Goal: Task Accomplishment & Management: Manage account settings

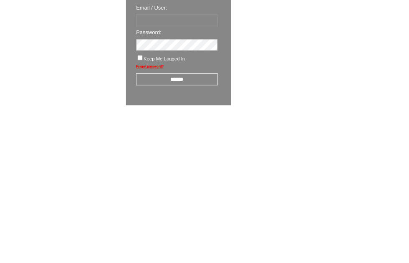
scroll to position [14, 0]
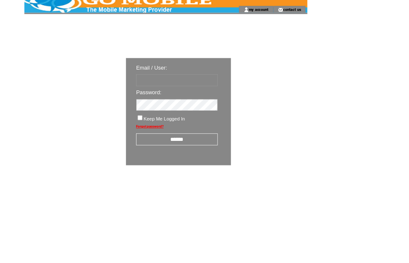
type input "********"
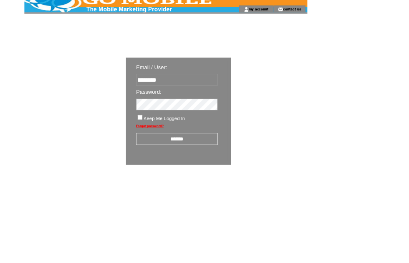
click at [233, 173] on input "******" at bounding box center [218, 171] width 100 height 15
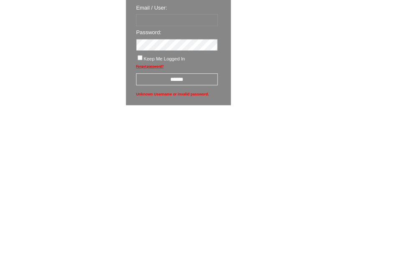
type input "********"
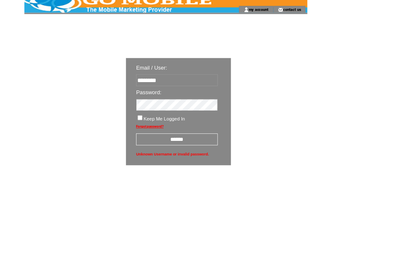
click at [238, 176] on input "******" at bounding box center [218, 171] width 100 height 15
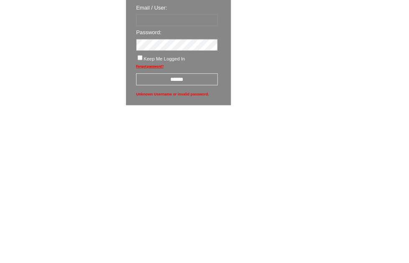
type input "********"
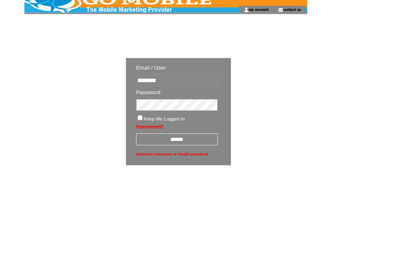
click at [239, 176] on input "******" at bounding box center [218, 171] width 100 height 15
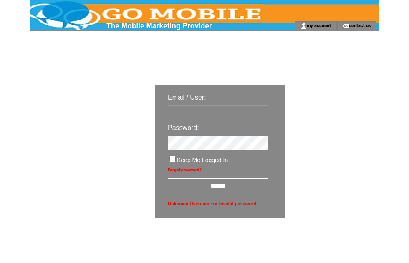
scroll to position [-3, 0]
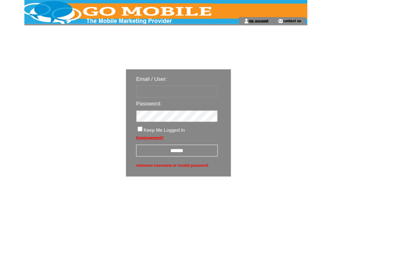
click at [325, 28] on link "my account" at bounding box center [318, 25] width 24 height 5
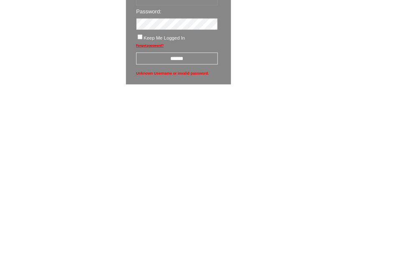
scroll to position [14, 0]
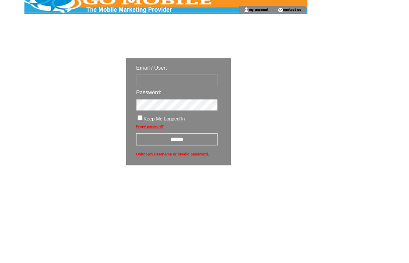
type input "********"
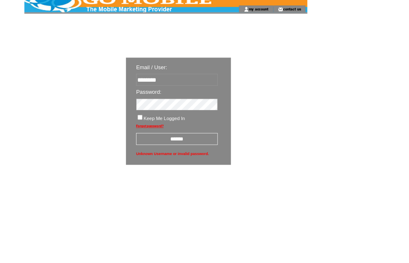
click at [231, 178] on input "******" at bounding box center [218, 171] width 100 height 15
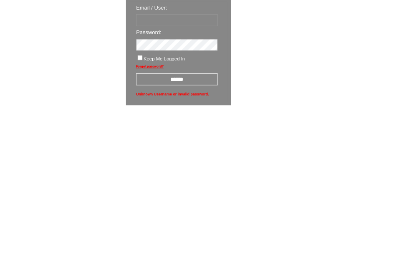
type input "********"
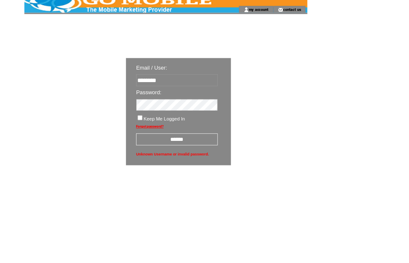
click at [245, 173] on input "******" at bounding box center [218, 171] width 100 height 15
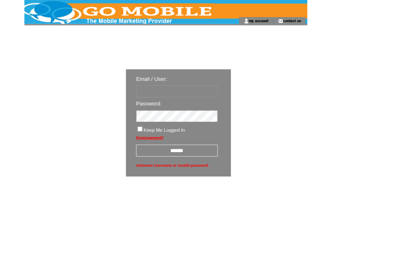
click at [321, 27] on link "my account" at bounding box center [318, 25] width 24 height 5
click at [237, 116] on input "text" at bounding box center [218, 112] width 100 height 15
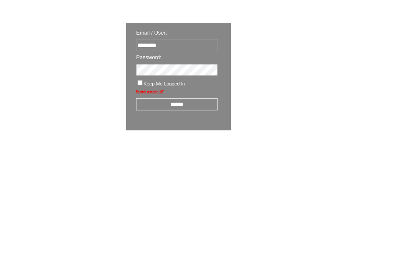
type input "********"
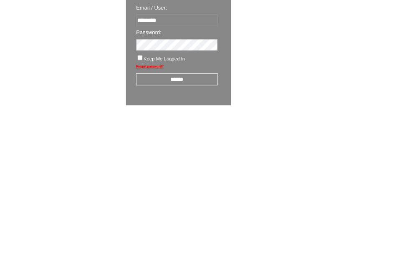
click at [231, 178] on input "******" at bounding box center [218, 185] width 100 height 15
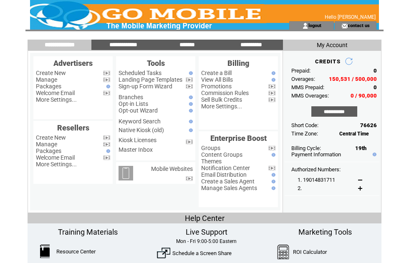
scroll to position [2, 0]
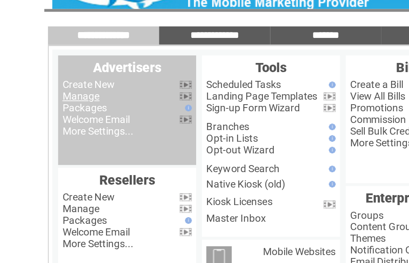
click at [57, 75] on link "Manage" at bounding box center [46, 78] width 21 height 7
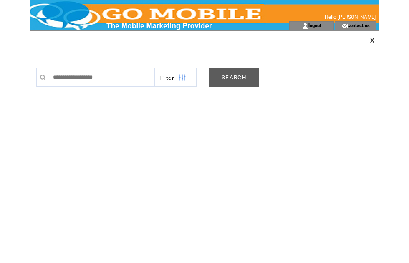
click at [249, 76] on link "SEARCH" at bounding box center [234, 77] width 50 height 19
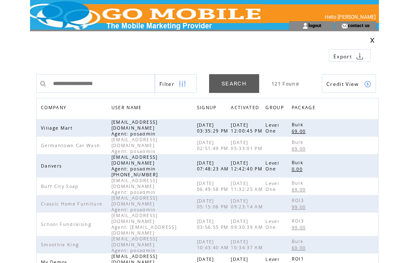
click at [65, 108] on span "COMPANY" at bounding box center [55, 109] width 28 height 12
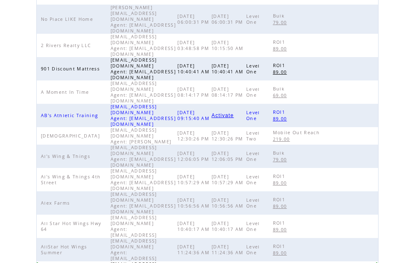
scroll to position [115, 0]
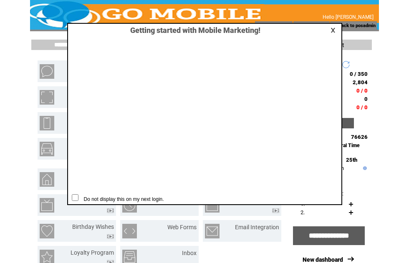
scroll to position [0, 0]
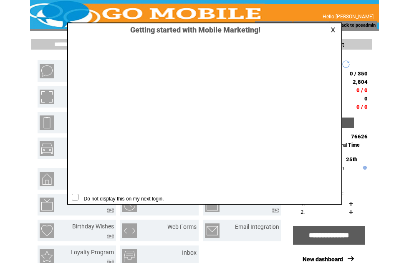
click at [332, 30] on link at bounding box center [334, 29] width 8 height 5
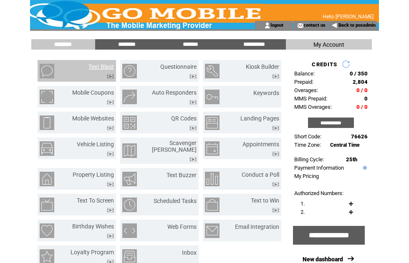
click at [109, 63] on link "Text Blast" at bounding box center [100, 66] width 25 height 7
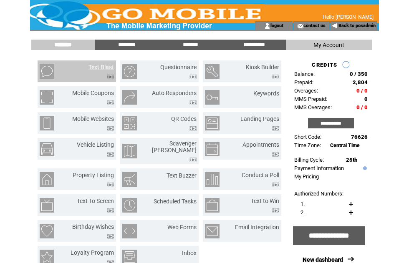
click at [196, 47] on input "*******" at bounding box center [190, 44] width 63 height 7
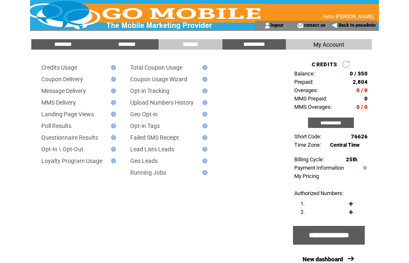
click at [138, 41] on input "********" at bounding box center [126, 44] width 63 height 7
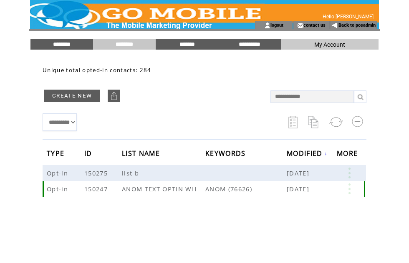
click at [354, 191] on link at bounding box center [349, 188] width 25 height 11
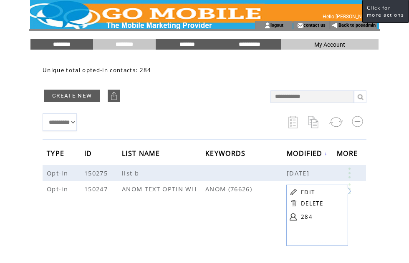
click at [354, 171] on link at bounding box center [349, 173] width 25 height 11
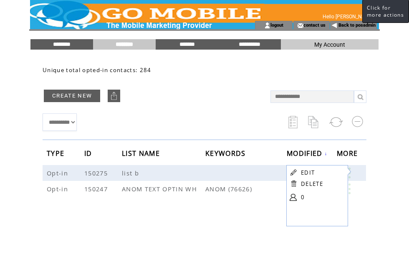
click at [73, 41] on input "********" at bounding box center [61, 44] width 63 height 7
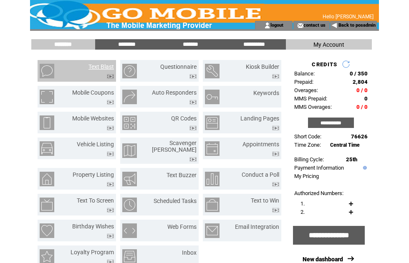
click at [109, 65] on link "Text Blast" at bounding box center [100, 66] width 25 height 7
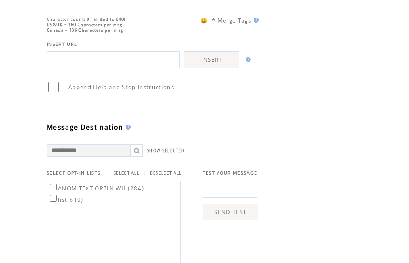
scroll to position [127, 0]
click at [137, 176] on link "SELECT ALL" at bounding box center [126, 172] width 26 height 5
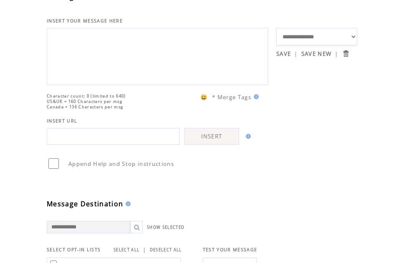
scroll to position [0, 0]
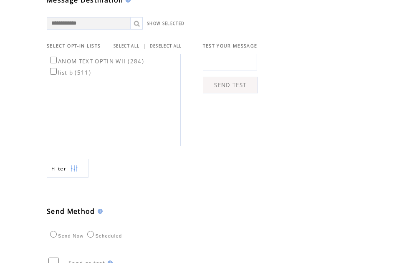
scroll to position [254, 0]
click at [128, 48] on link "SELECT ALL" at bounding box center [126, 45] width 26 height 5
click at [77, 178] on img at bounding box center [74, 168] width 8 height 19
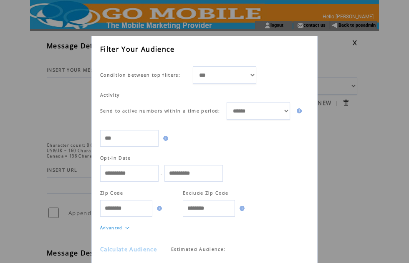
scroll to position [14, 0]
click at [148, 249] on link "Calculate Audience" at bounding box center [128, 250] width 57 height 8
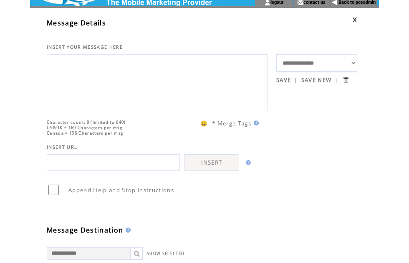
scroll to position [0, 0]
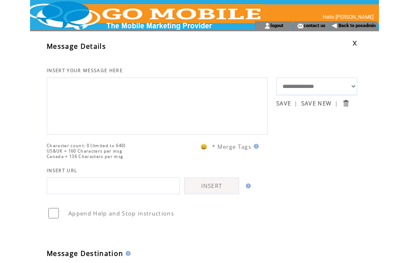
click at [355, 43] on link at bounding box center [354, 42] width 5 height 5
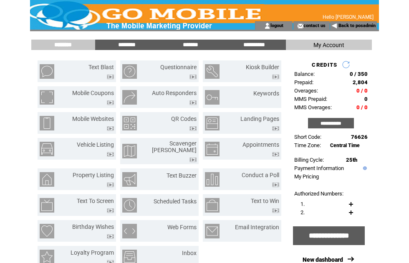
click at [353, 28] on link "Back to posadmin" at bounding box center [356, 25] width 37 height 5
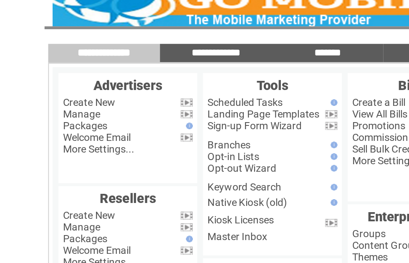
click at [54, 76] on link "Manage" at bounding box center [46, 79] width 21 height 7
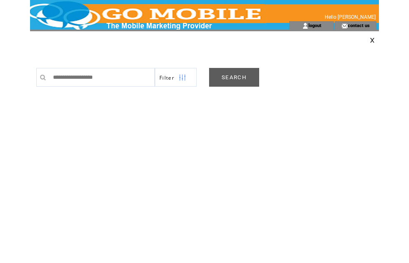
click at [235, 77] on link "SEARCH" at bounding box center [234, 77] width 50 height 19
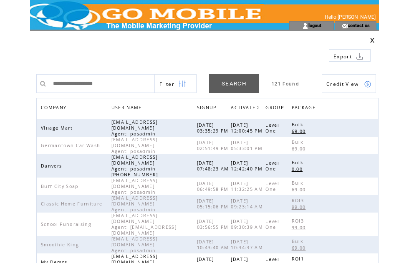
click at [63, 103] on span "COMPANY" at bounding box center [55, 109] width 28 height 12
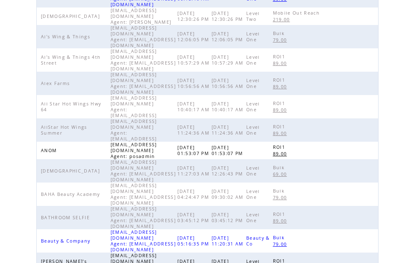
scroll to position [234, 0]
click at [371, 147] on link at bounding box center [367, 150] width 7 height 7
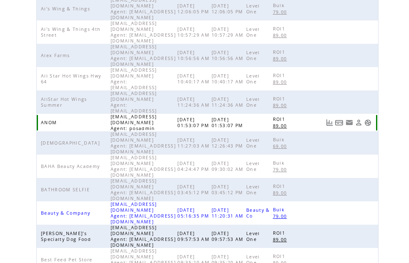
click at [370, 119] on link at bounding box center [367, 122] width 7 height 7
click at [371, 119] on link at bounding box center [367, 122] width 7 height 7
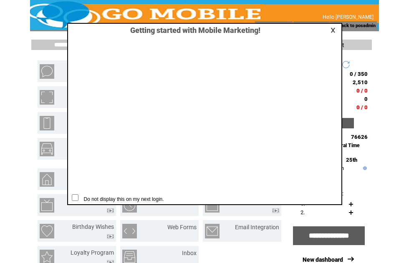
scroll to position [0, 0]
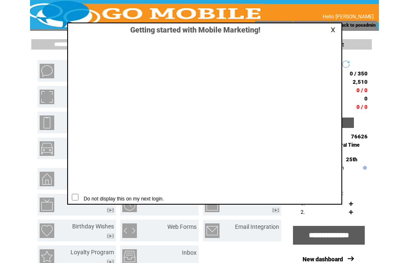
click at [335, 30] on link at bounding box center [334, 29] width 8 height 5
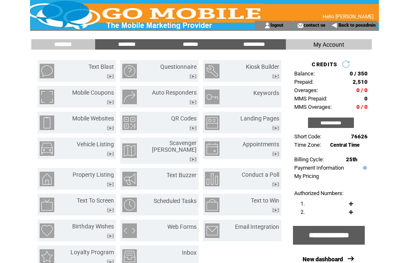
click at [129, 44] on input "********" at bounding box center [126, 44] width 63 height 7
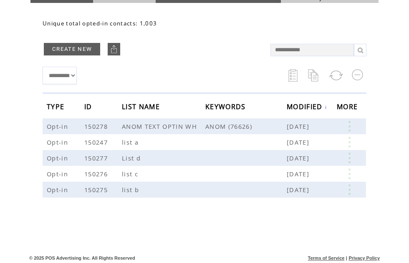
scroll to position [50, 0]
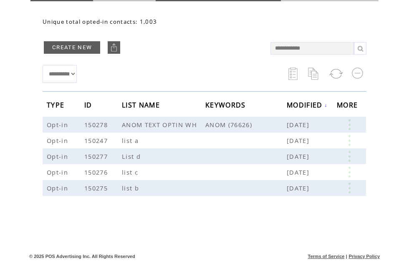
click at [352, 123] on link at bounding box center [349, 124] width 25 height 11
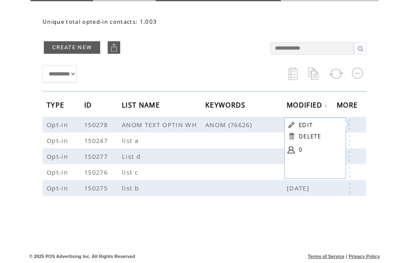
click at [354, 143] on link at bounding box center [349, 140] width 25 height 11
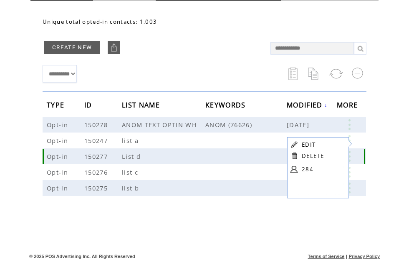
click at [354, 155] on link at bounding box center [349, 156] width 25 height 11
click at [353, 173] on link at bounding box center [349, 172] width 25 height 11
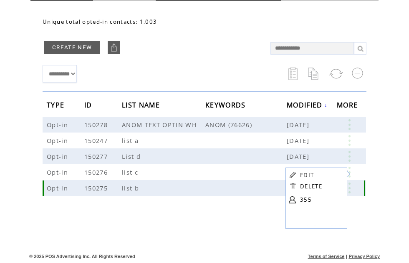
click at [355, 186] on link at bounding box center [349, 188] width 25 height 11
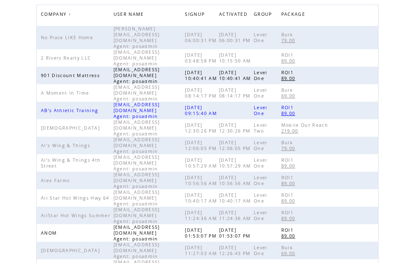
scroll to position [93, 0]
click at [372, 224] on td at bounding box center [353, 233] width 46 height 18
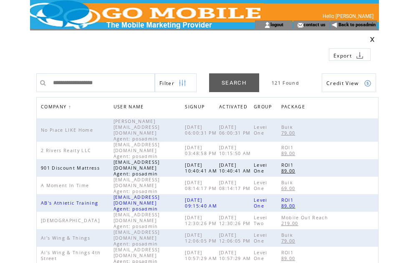
scroll to position [0, 0]
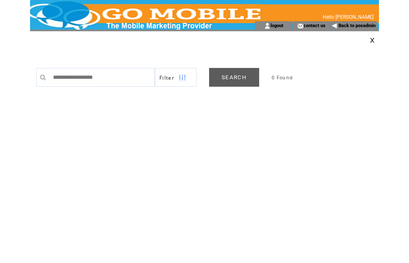
click at [362, 24] on link "Back to posadmin" at bounding box center [356, 25] width 37 height 5
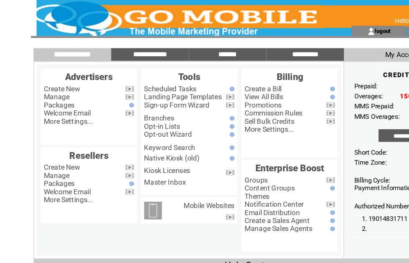
click at [56, 82] on link "Manage" at bounding box center [46, 79] width 21 height 7
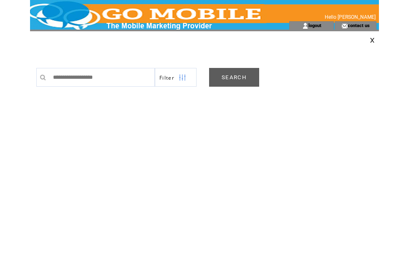
click at [245, 79] on link "SEARCH" at bounding box center [234, 77] width 50 height 19
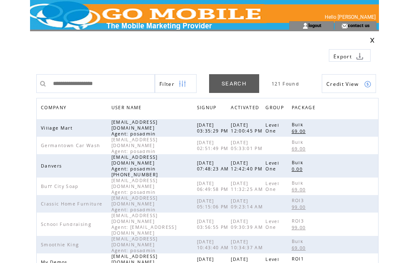
click at [60, 107] on span "COMPANY" at bounding box center [55, 109] width 28 height 12
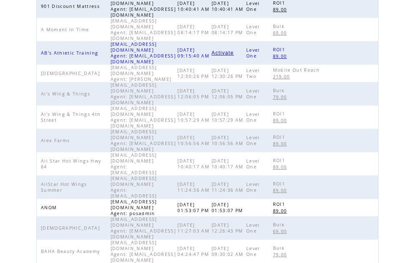
scroll to position [177, 0]
click at [370, 225] on link at bounding box center [367, 228] width 7 height 7
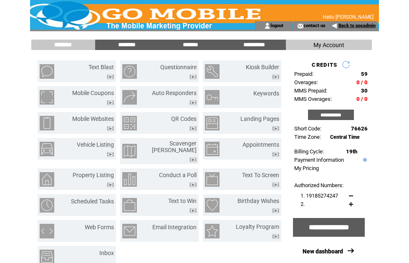
click at [359, 28] on link "Back to posadmin" at bounding box center [356, 25] width 37 height 5
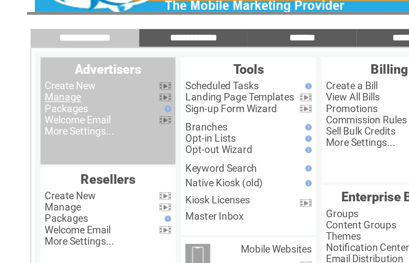
click at [45, 76] on link "Manage" at bounding box center [46, 79] width 21 height 7
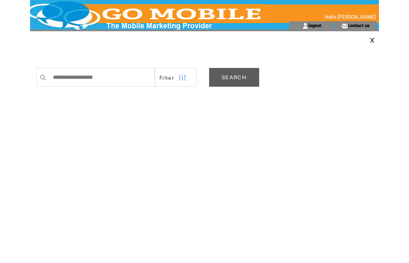
click at [238, 78] on link "SEARCH" at bounding box center [234, 77] width 50 height 19
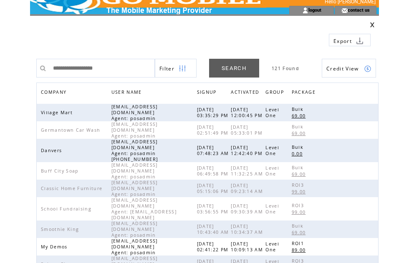
scroll to position [18, 0]
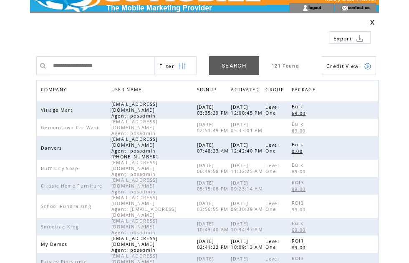
click at [56, 88] on span "COMPANY" at bounding box center [55, 91] width 28 height 12
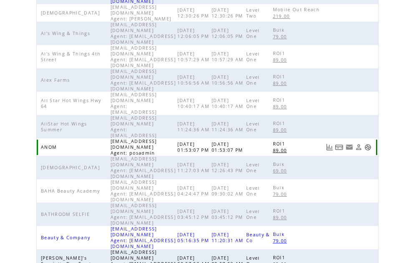
scroll to position [238, 0]
click at [372, 143] on div at bounding box center [348, 147] width 54 height 8
click at [371, 143] on link at bounding box center [367, 146] width 7 height 7
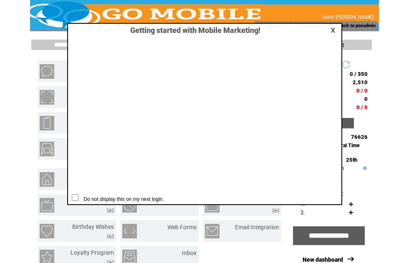
scroll to position [0, 0]
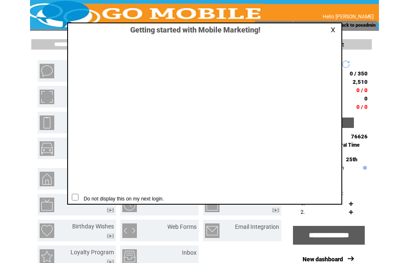
click at [335, 28] on link at bounding box center [334, 29] width 8 height 5
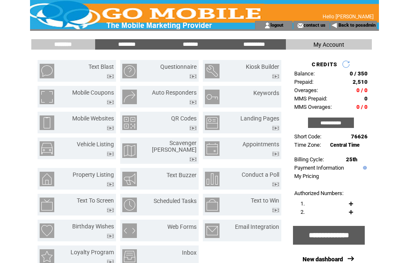
click at [110, 68] on link "Text Blast" at bounding box center [100, 66] width 25 height 7
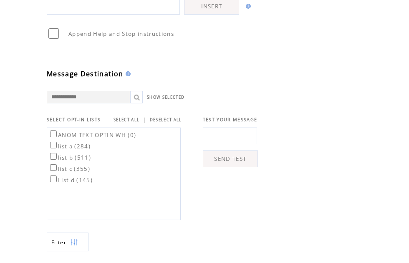
scroll to position [180, 0]
click at [134, 123] on link "SELECT ALL" at bounding box center [126, 119] width 26 height 5
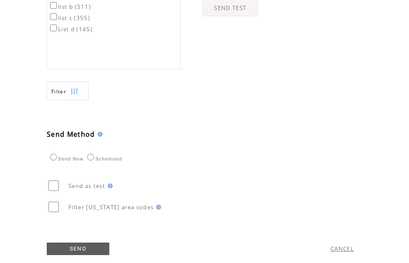
scroll to position [331, 0]
click at [78, 100] on img at bounding box center [74, 91] width 8 height 19
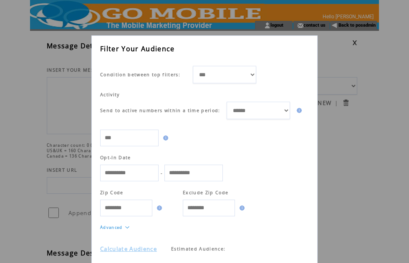
scroll to position [14, 0]
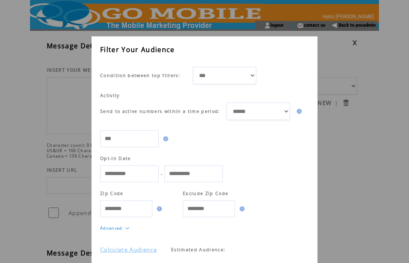
click at [149, 251] on link "Calculate Audience" at bounding box center [128, 250] width 57 height 8
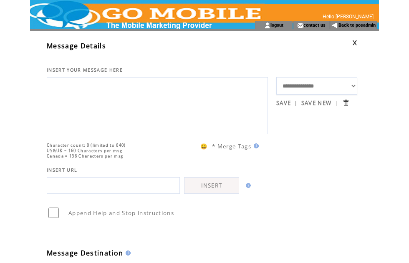
click at [357, 41] on link at bounding box center [354, 42] width 5 height 5
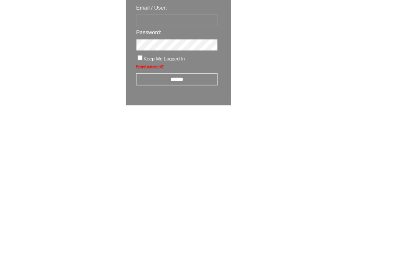
scroll to position [14, 0]
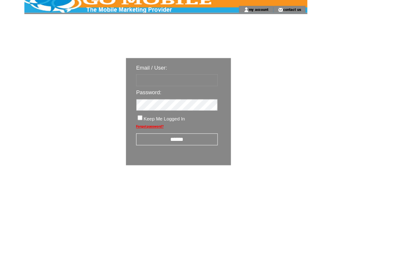
type input "********"
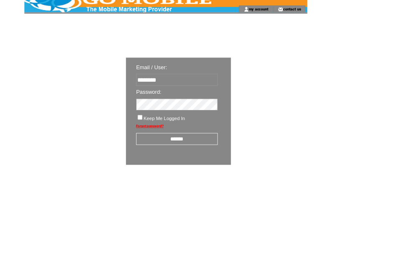
click at [228, 173] on input "******" at bounding box center [218, 171] width 100 height 15
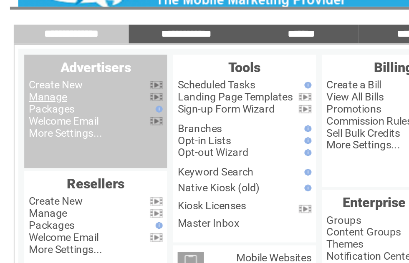
click at [36, 76] on link "Manage" at bounding box center [46, 79] width 21 height 7
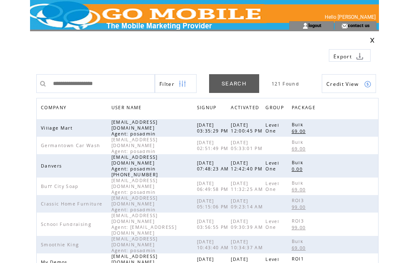
click at [63, 105] on span "COMPANY" at bounding box center [55, 109] width 28 height 12
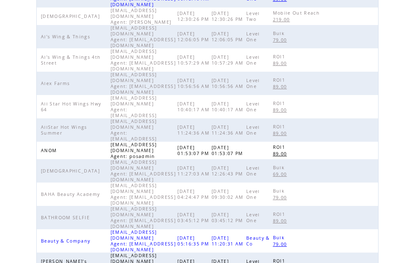
scroll to position [234, 0]
click at [371, 147] on link at bounding box center [367, 150] width 7 height 7
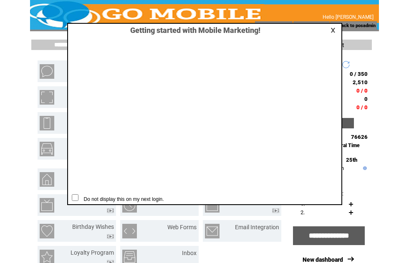
scroll to position [0, 0]
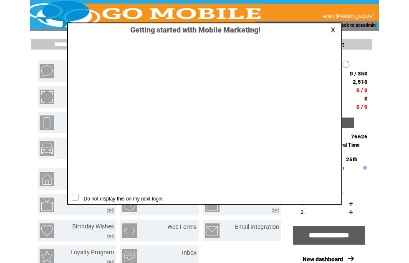
click at [335, 30] on link at bounding box center [334, 29] width 8 height 5
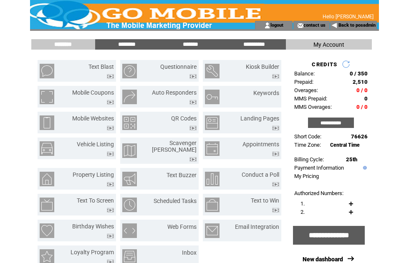
click at [111, 66] on link "Text Blast" at bounding box center [100, 66] width 25 height 7
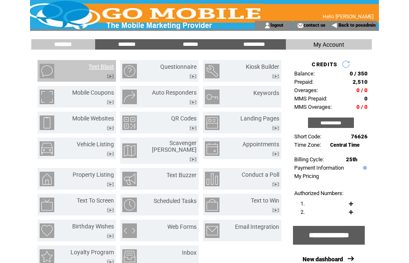
scroll to position [0, 0]
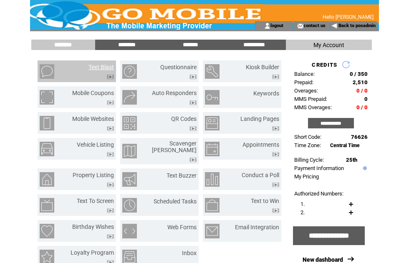
click at [105, 67] on link "Text Blast" at bounding box center [100, 67] width 25 height 7
click at [103, 66] on link "Text Blast" at bounding box center [100, 67] width 25 height 7
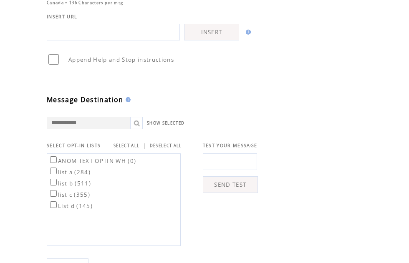
scroll to position [157, 0]
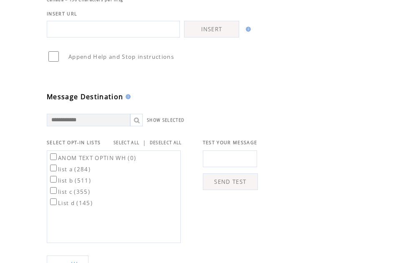
click at [138, 146] on link "SELECT ALL" at bounding box center [126, 142] width 26 height 5
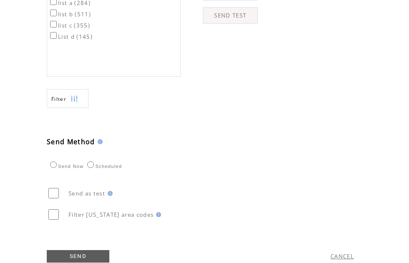
scroll to position [324, 0]
click at [77, 108] on img at bounding box center [74, 98] width 8 height 19
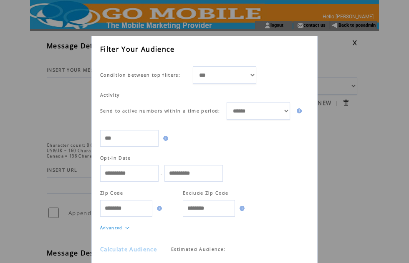
scroll to position [14, 0]
click at [147, 254] on link "Calculate Audience" at bounding box center [128, 250] width 57 height 8
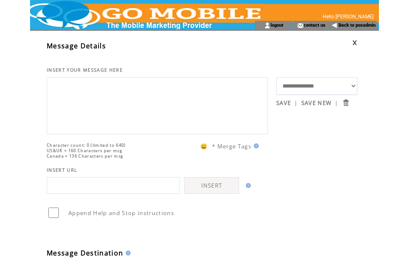
click at [355, 42] on link at bounding box center [354, 42] width 5 height 5
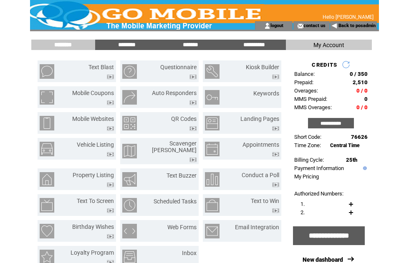
click at [132, 42] on input "********" at bounding box center [126, 44] width 63 height 7
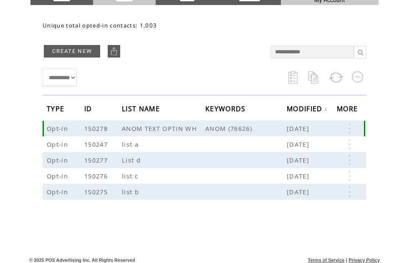
scroll to position [45, 0]
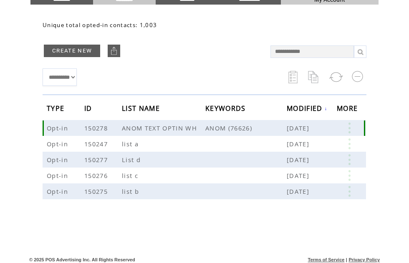
click at [350, 126] on link at bounding box center [349, 128] width 25 height 11
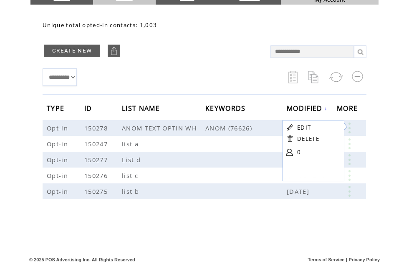
click at [353, 142] on link at bounding box center [349, 143] width 25 height 11
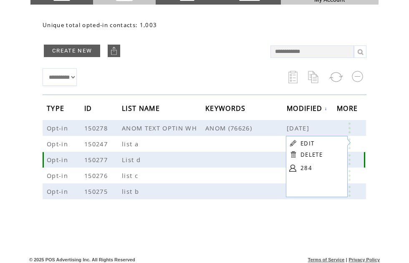
click at [354, 159] on link at bounding box center [349, 159] width 25 height 11
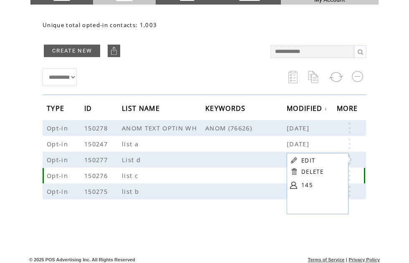
click at [353, 173] on link at bounding box center [349, 175] width 25 height 11
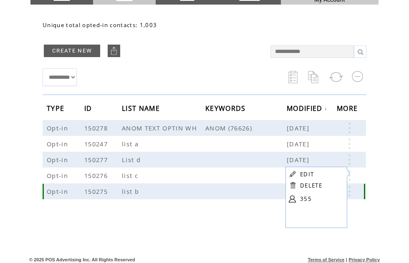
click at [353, 187] on link at bounding box center [349, 191] width 25 height 11
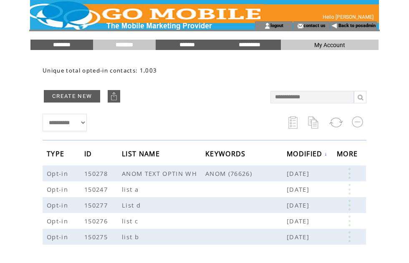
click at [70, 43] on input "********" at bounding box center [61, 44] width 63 height 7
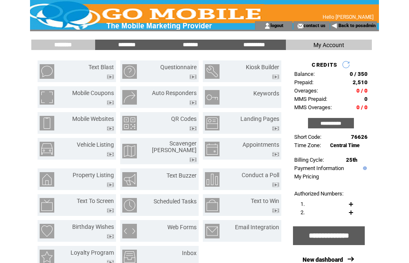
click at [107, 65] on link "Text Blast" at bounding box center [100, 67] width 25 height 7
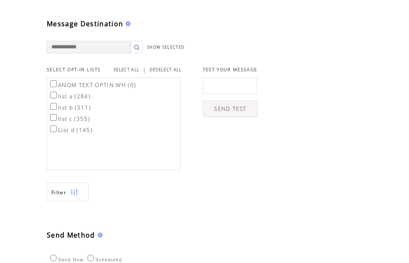
scroll to position [230, 0]
click at [138, 72] on link "SELECT ALL" at bounding box center [126, 69] width 26 height 5
click at [77, 201] on img at bounding box center [74, 191] width 8 height 19
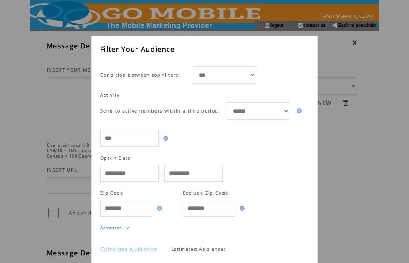
scroll to position [14, 0]
click at [145, 251] on link "Calculate Audience" at bounding box center [128, 250] width 57 height 8
click at [357, 41] on div "**********" at bounding box center [204, 131] width 409 height 263
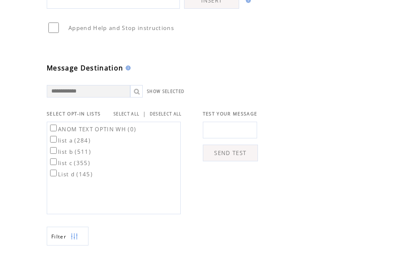
scroll to position [186, 0]
click at [75, 246] on img at bounding box center [74, 236] width 8 height 19
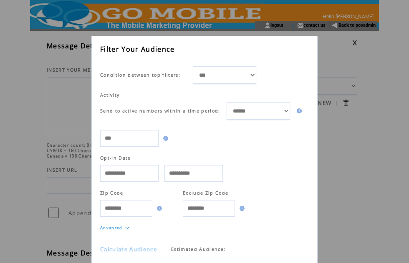
scroll to position [14, 0]
click at [146, 250] on link "Calculate Audience" at bounding box center [128, 250] width 57 height 8
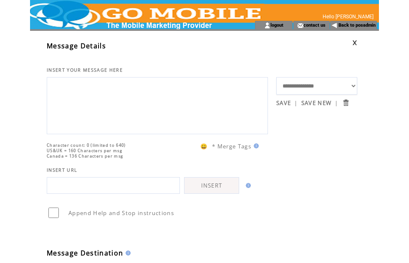
click at [357, 42] on link at bounding box center [354, 42] width 5 height 5
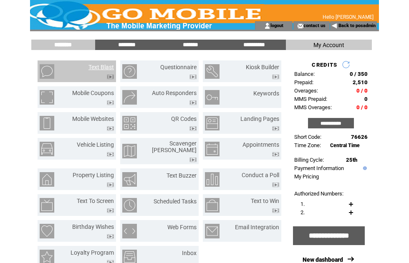
click at [109, 64] on link "Text Blast" at bounding box center [100, 67] width 25 height 7
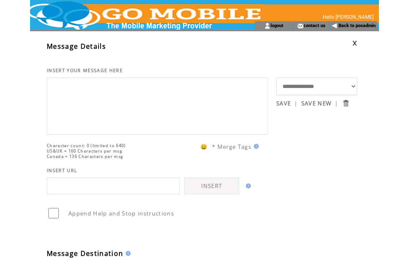
click at [356, 43] on link at bounding box center [354, 42] width 5 height 5
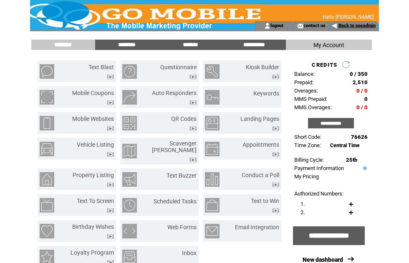
click at [355, 25] on link "Back to posadmin" at bounding box center [356, 25] width 37 height 5
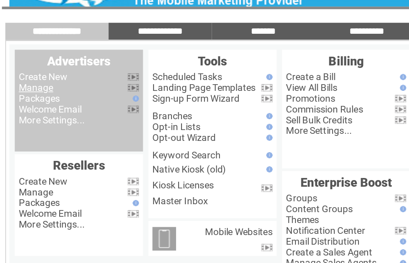
click at [36, 76] on link "Manage" at bounding box center [46, 79] width 21 height 7
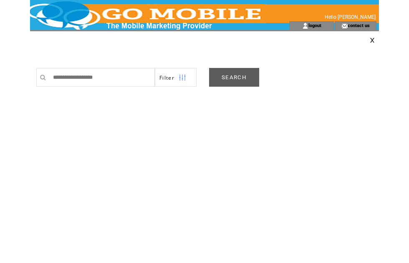
click at [242, 78] on link "SEARCH" at bounding box center [234, 77] width 50 height 19
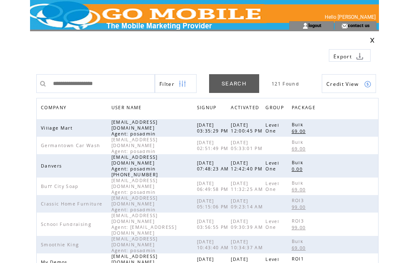
click at [62, 105] on span "COMPANY" at bounding box center [55, 109] width 28 height 12
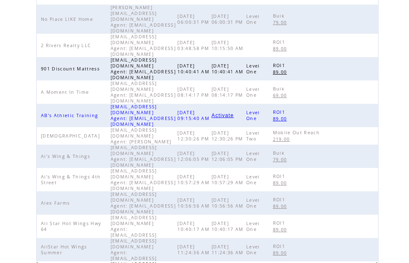
scroll to position [115, 0]
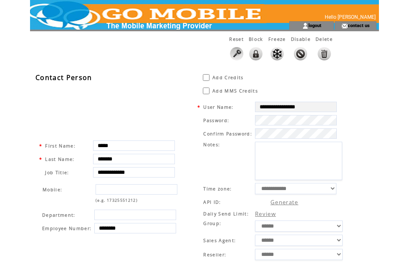
click at [208, 74] on td at bounding box center [206, 78] width 10 height 10
click at [209, 74] on td at bounding box center [206, 78] width 10 height 10
click at [212, 75] on td "Add Credits" at bounding box center [236, 78] width 49 height 10
click at [212, 75] on span "Add Credits" at bounding box center [227, 78] width 31 height 6
click at [214, 75] on span "Add Credits" at bounding box center [227, 78] width 31 height 6
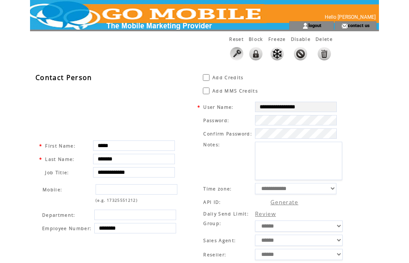
click at [213, 74] on td "Add Credits" at bounding box center [236, 78] width 49 height 10
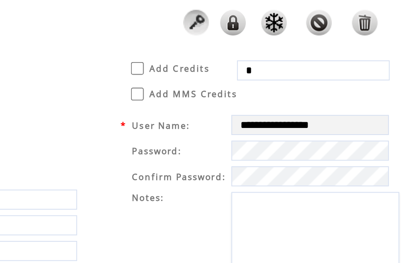
click at [258, 67] on input "*" at bounding box center [297, 72] width 79 height 10
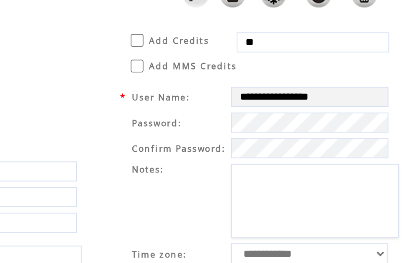
type input "*"
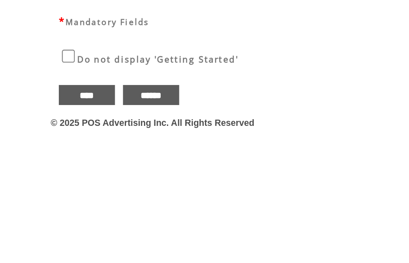
scroll to position [289, 0]
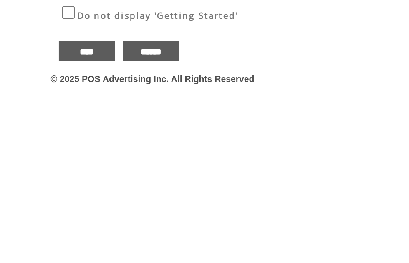
type input "*****"
click at [48, 237] on input "****" at bounding box center [48, 242] width 29 height 10
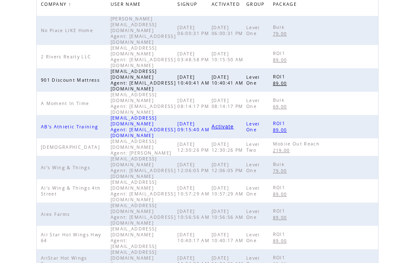
scroll to position [103, 0]
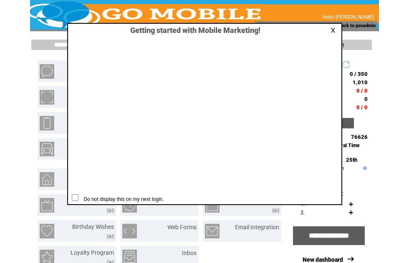
scroll to position [0, 0]
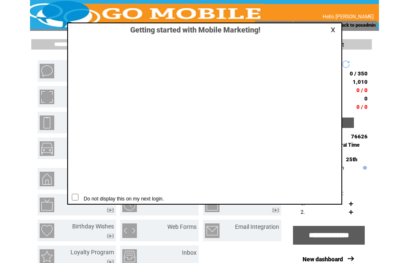
click at [334, 28] on link at bounding box center [334, 29] width 8 height 5
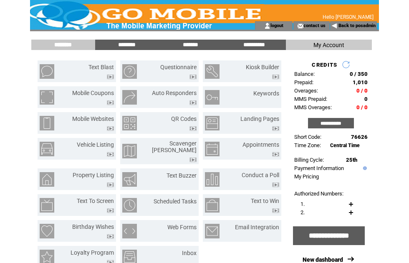
scroll to position [0, 0]
click at [350, 28] on link "Back to posadmin" at bounding box center [356, 25] width 37 height 5
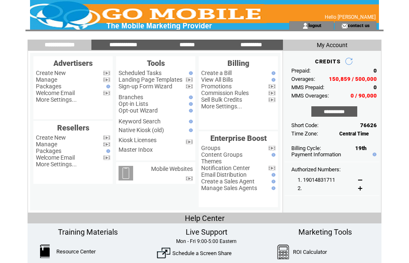
scroll to position [25, 14]
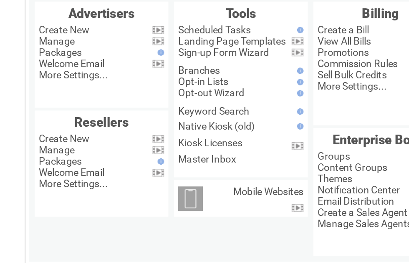
click at [41, 52] on link "Manage" at bounding box center [46, 54] width 21 height 7
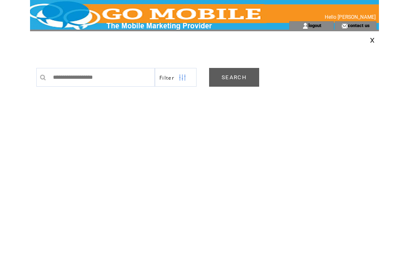
click at [229, 77] on link "SEARCH" at bounding box center [234, 77] width 50 height 19
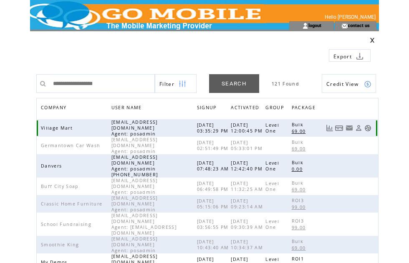
click at [370, 128] on link at bounding box center [367, 128] width 7 height 7
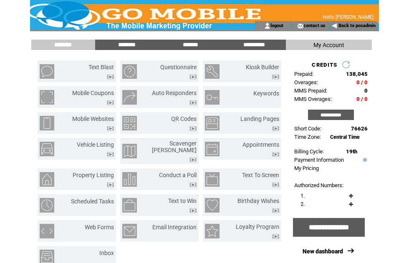
click at [189, 48] on input "*******" at bounding box center [190, 44] width 63 height 7
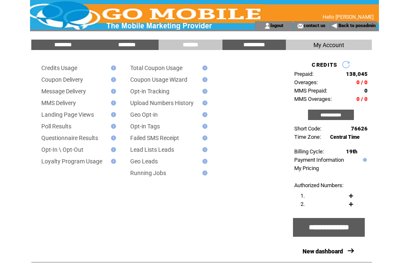
click at [83, 90] on link "Message Delivery" at bounding box center [63, 91] width 45 height 7
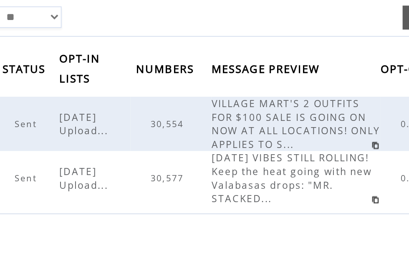
click at [170, 156] on span "30,554" at bounding box center [179, 159] width 19 height 6
